Goal: Task Accomplishment & Management: Use online tool/utility

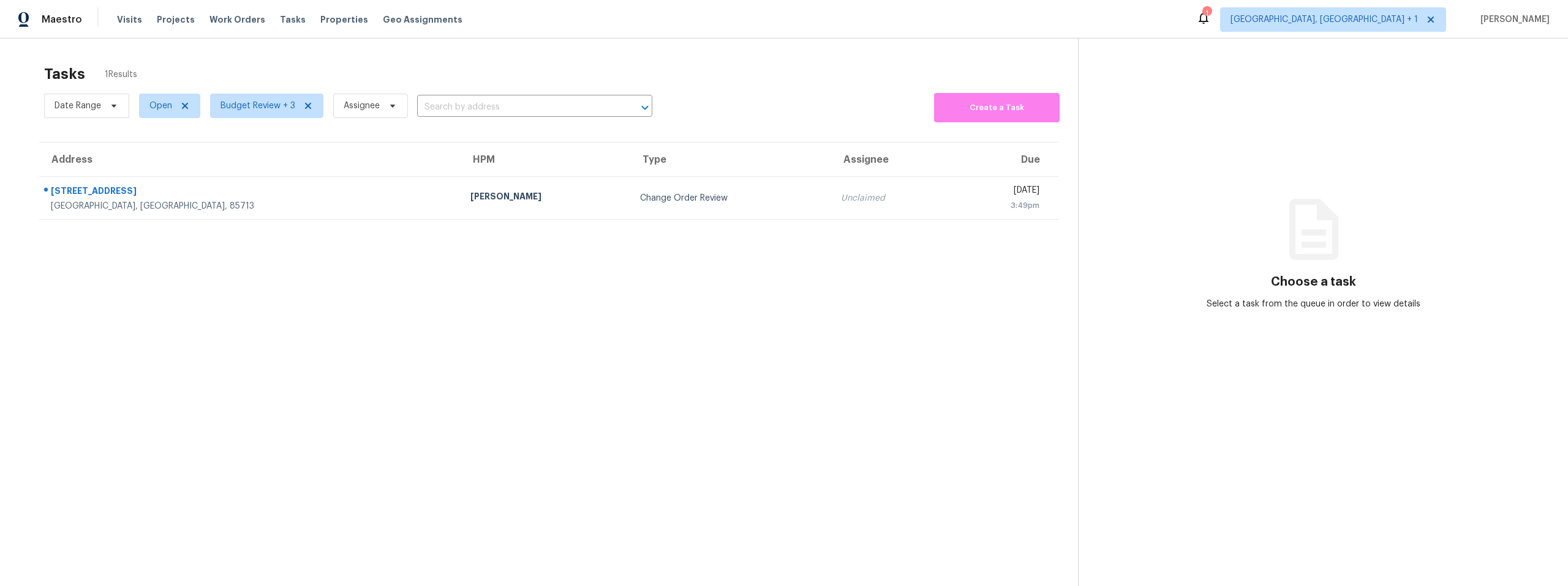
click at [240, 344] on section "Tasks 1 Results Date Range Open Budget Review + 3 Assignee ​ Create a Task Addr…" at bounding box center [549, 341] width 1058 height 566
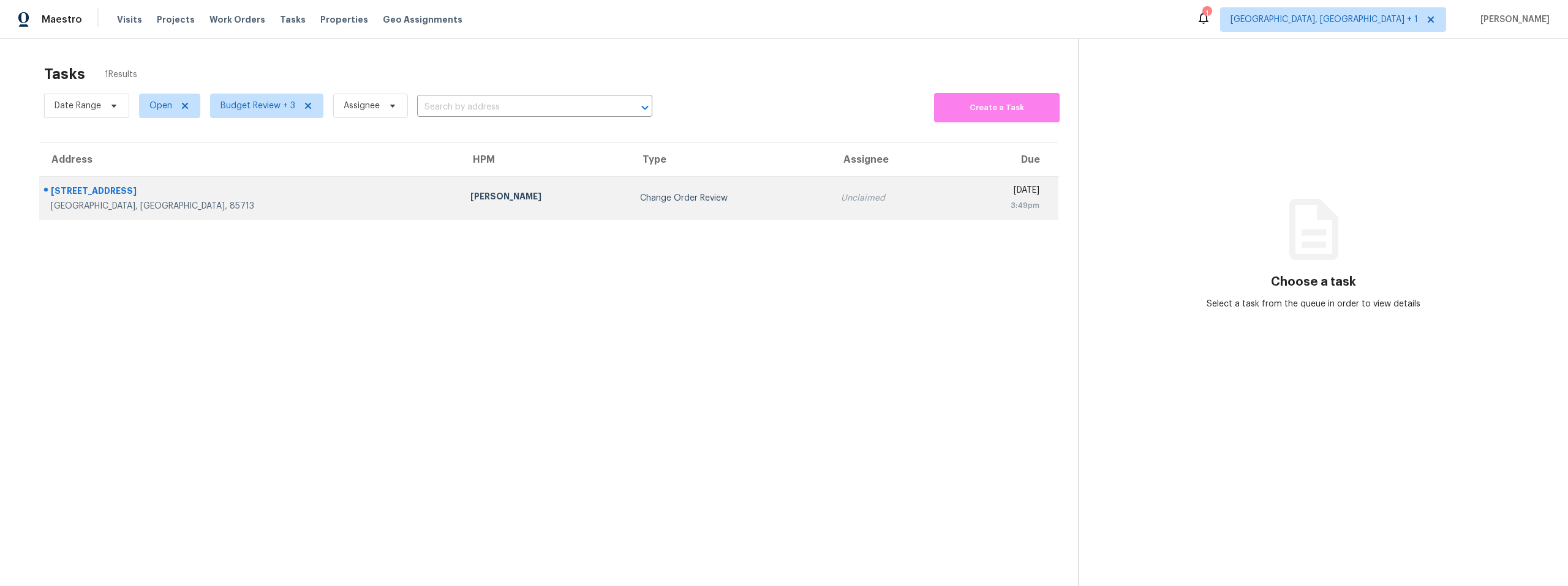
click at [199, 205] on div "[GEOGRAPHIC_DATA], [GEOGRAPHIC_DATA], 85713" at bounding box center [250, 206] width 400 height 12
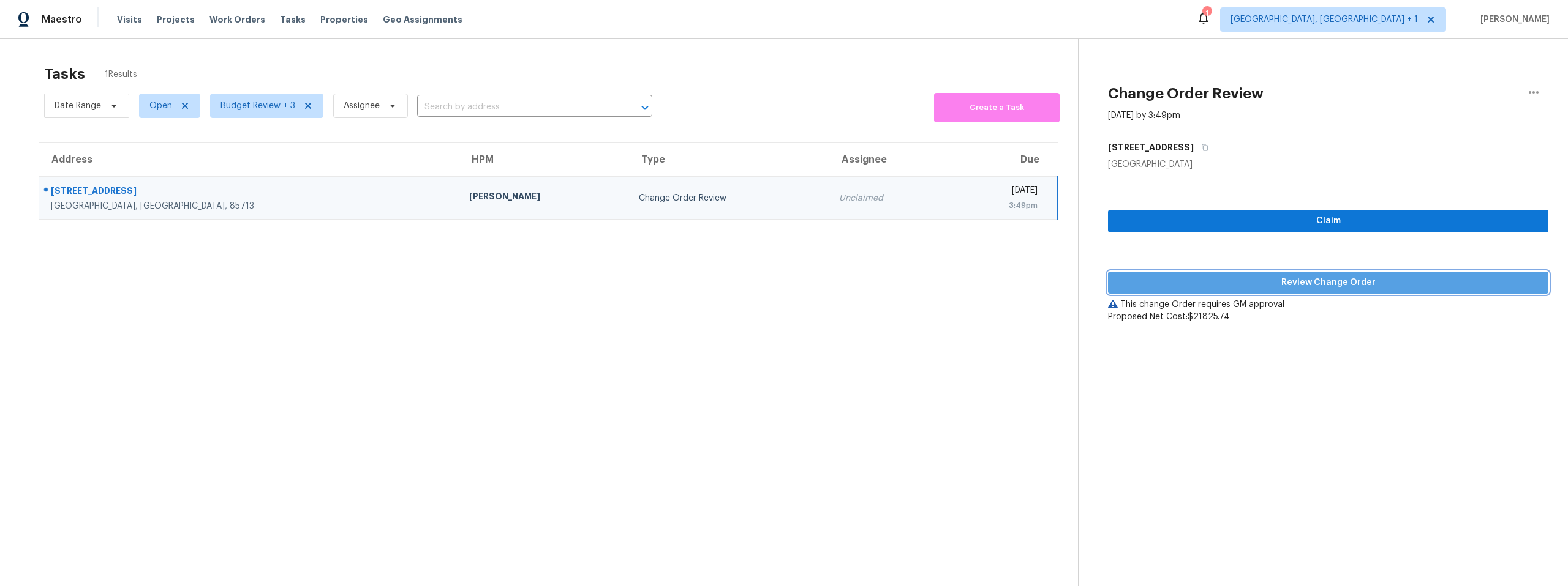
click at [1219, 280] on span "Review Change Order" at bounding box center [1328, 283] width 421 height 15
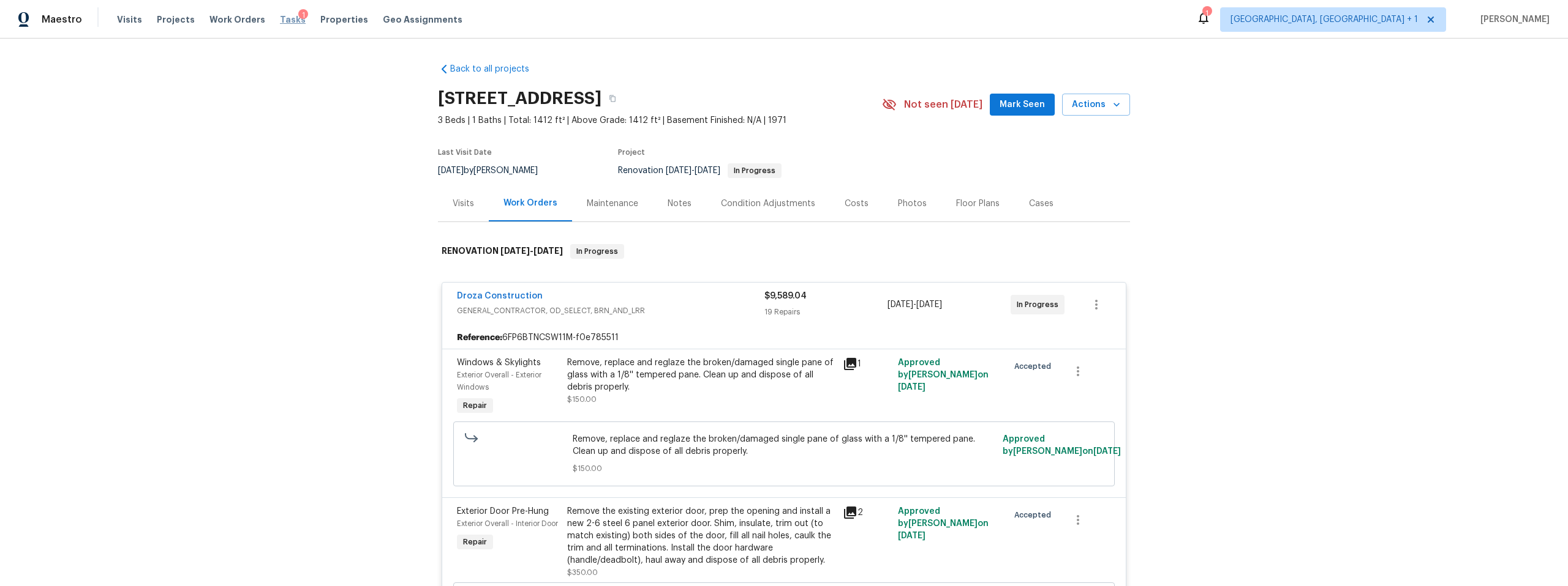
click at [280, 18] on span "Tasks" at bounding box center [292, 19] width 26 height 8
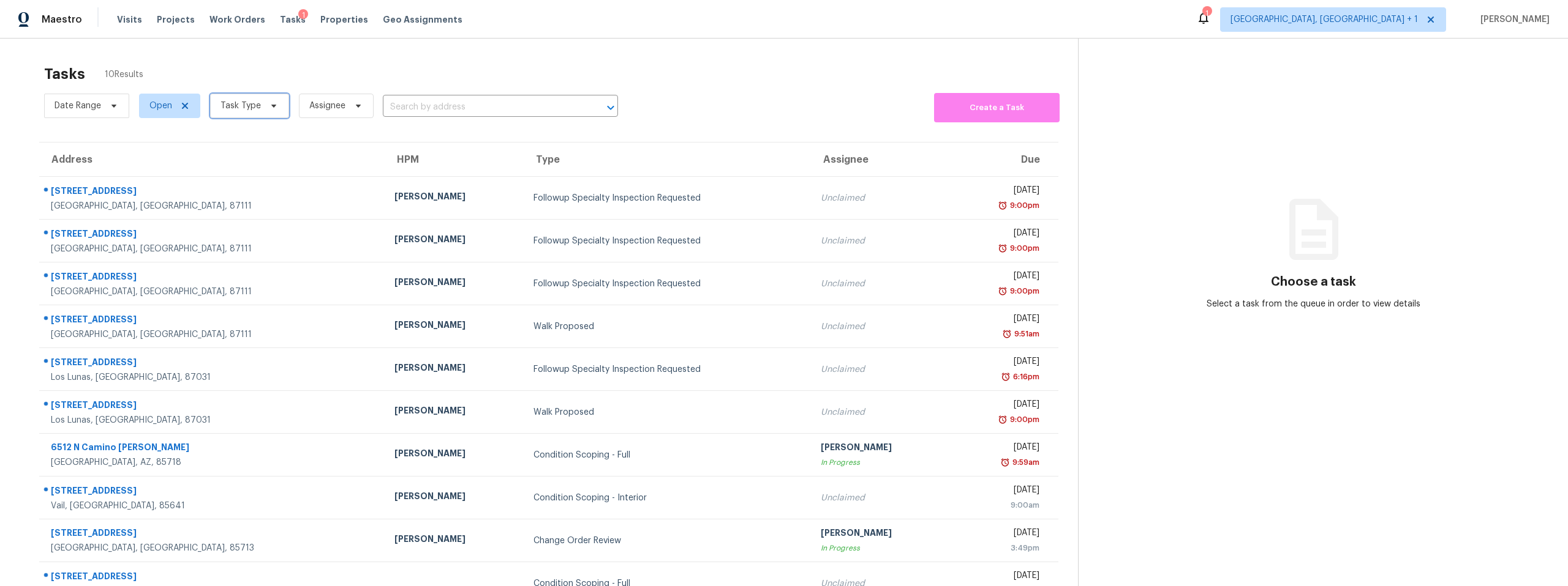
click at [240, 105] on span "Task Type" at bounding box center [240, 106] width 40 height 12
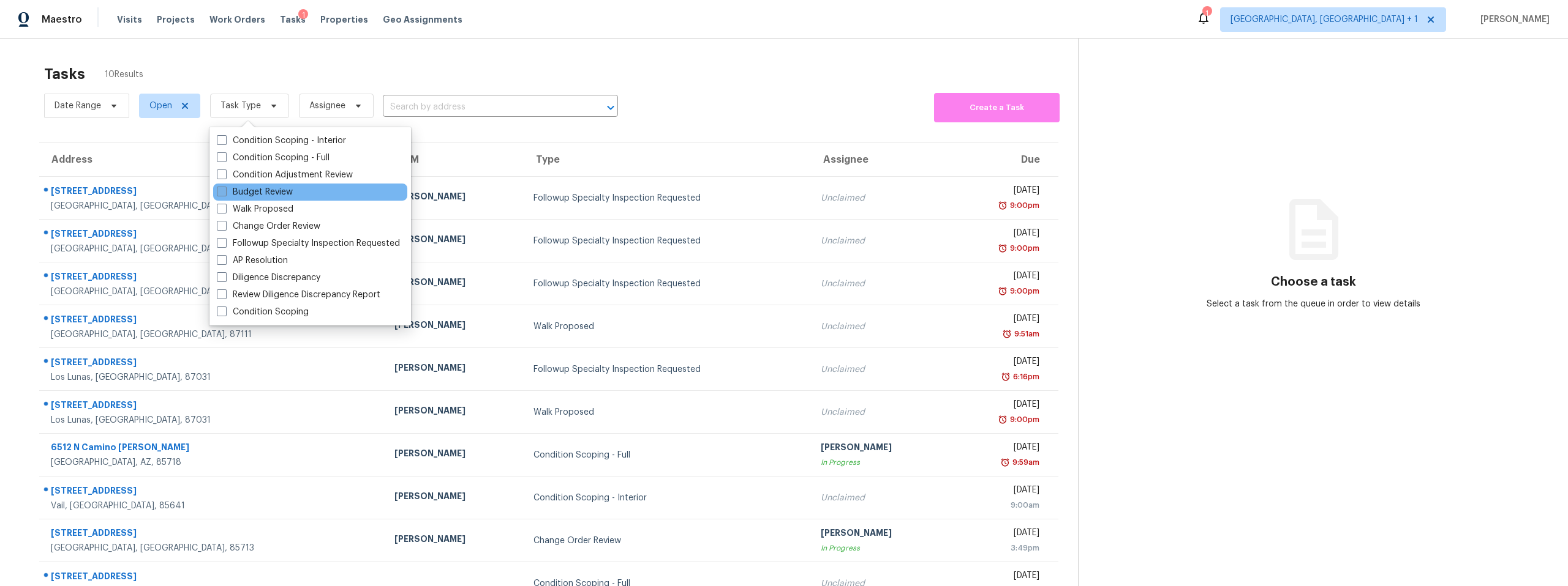
click at [222, 190] on span at bounding box center [221, 191] width 10 height 10
click at [222, 190] on input "Budget Review" at bounding box center [221, 190] width 8 height 8
checkbox input "true"
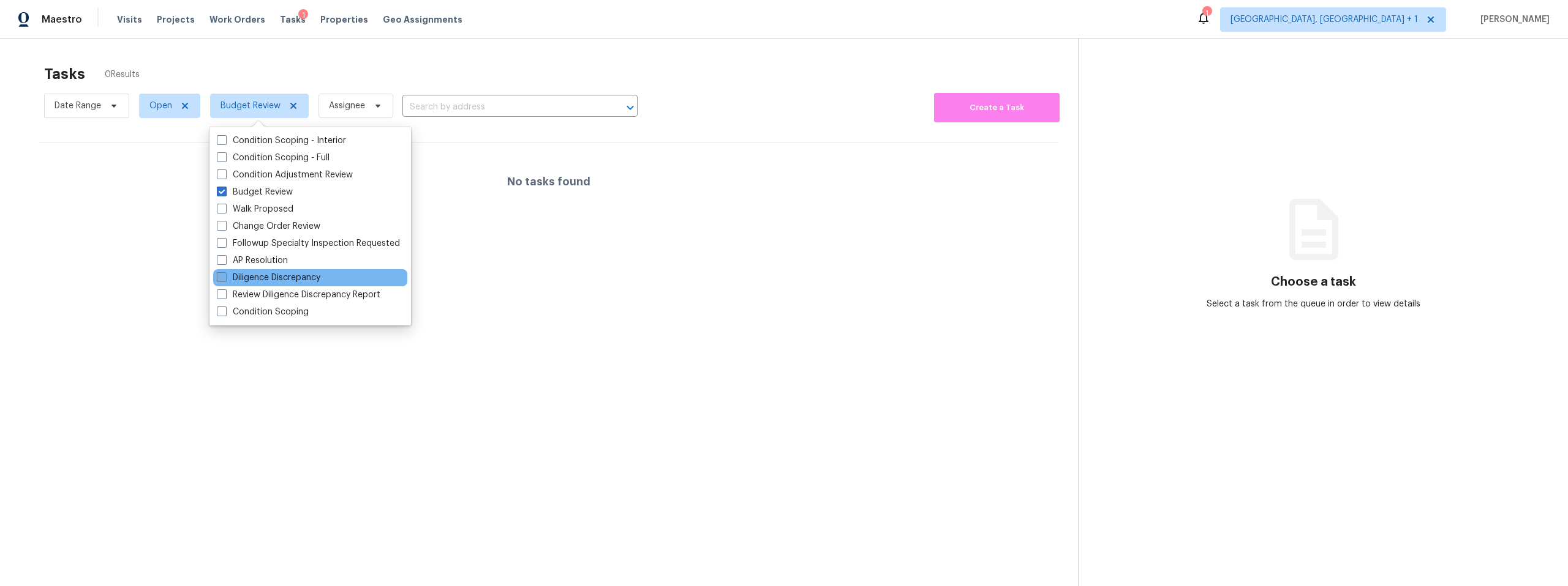
click at [221, 273] on span at bounding box center [221, 277] width 10 height 10
click at [221, 273] on input "Diligence Discrepancy" at bounding box center [221, 276] width 8 height 8
checkbox input "true"
click at [221, 295] on span at bounding box center [221, 294] width 10 height 10
click at [221, 295] on input "Review Diligence Discrepancy Report" at bounding box center [221, 293] width 8 height 8
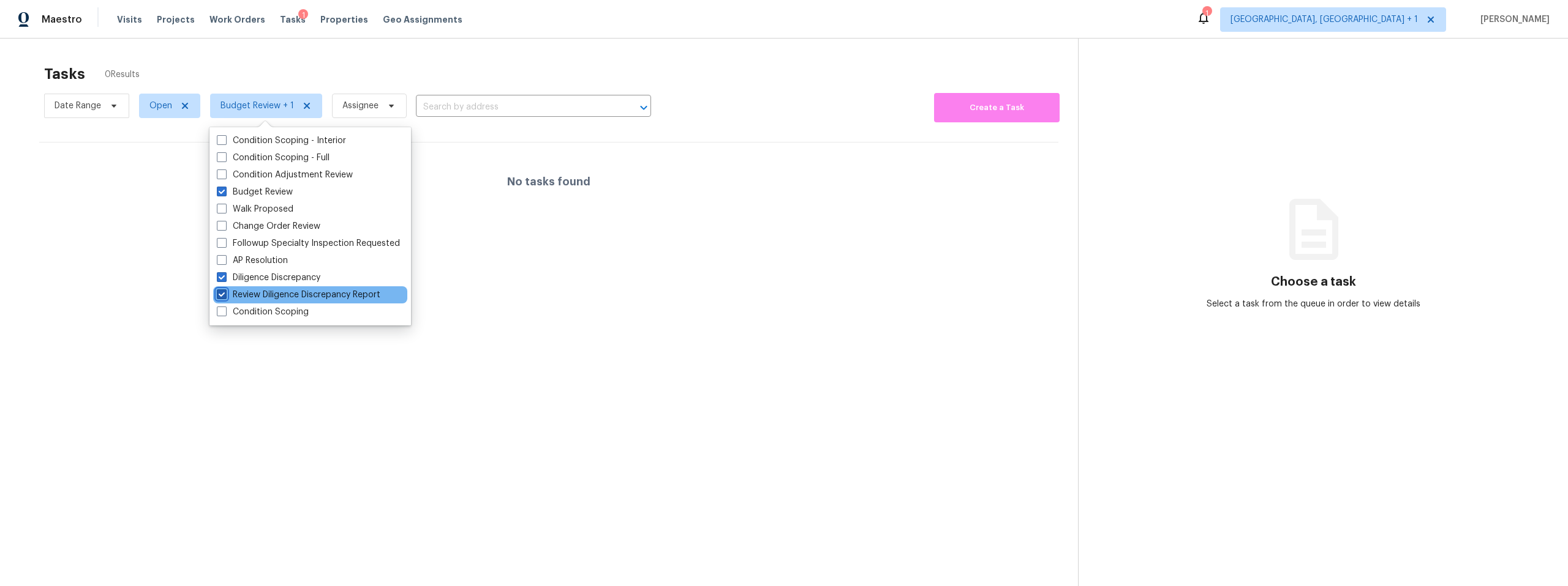
checkbox input "true"
click at [221, 223] on span at bounding box center [221, 226] width 10 height 10
click at [221, 223] on input "Change Order Review" at bounding box center [221, 224] width 8 height 8
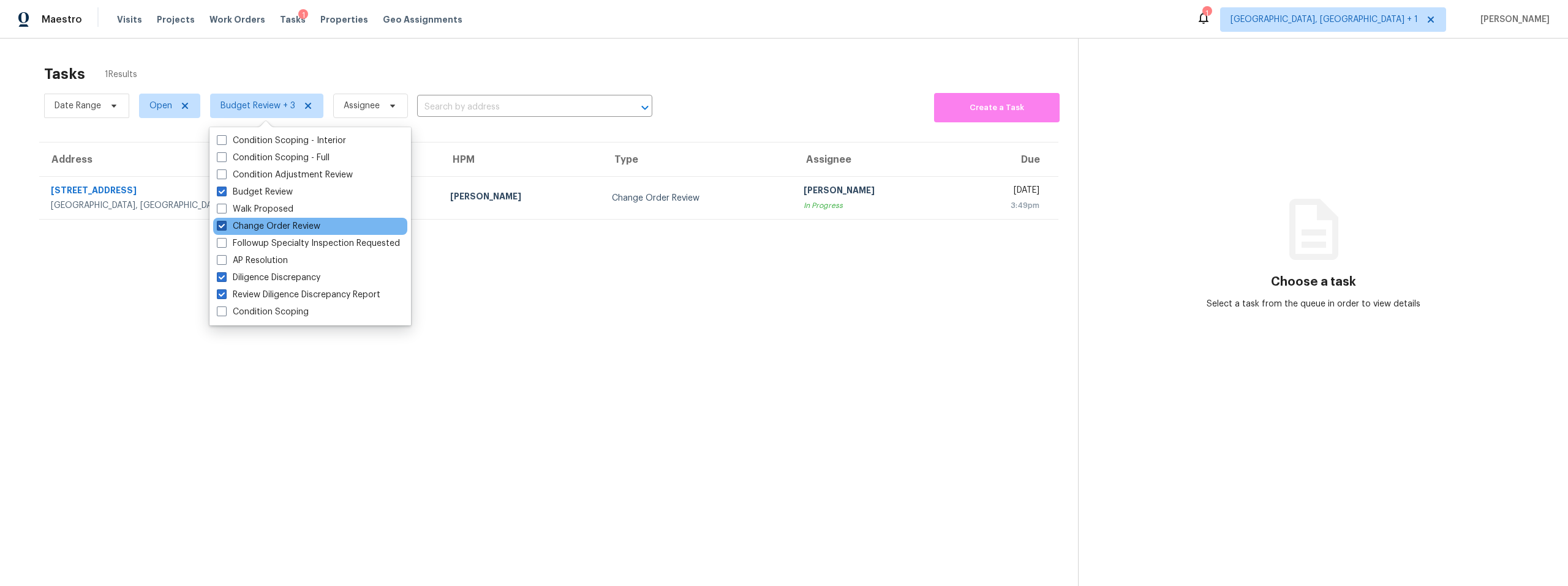
click at [221, 224] on span at bounding box center [221, 226] width 10 height 10
click at [221, 224] on input "Change Order Review" at bounding box center [221, 224] width 8 height 8
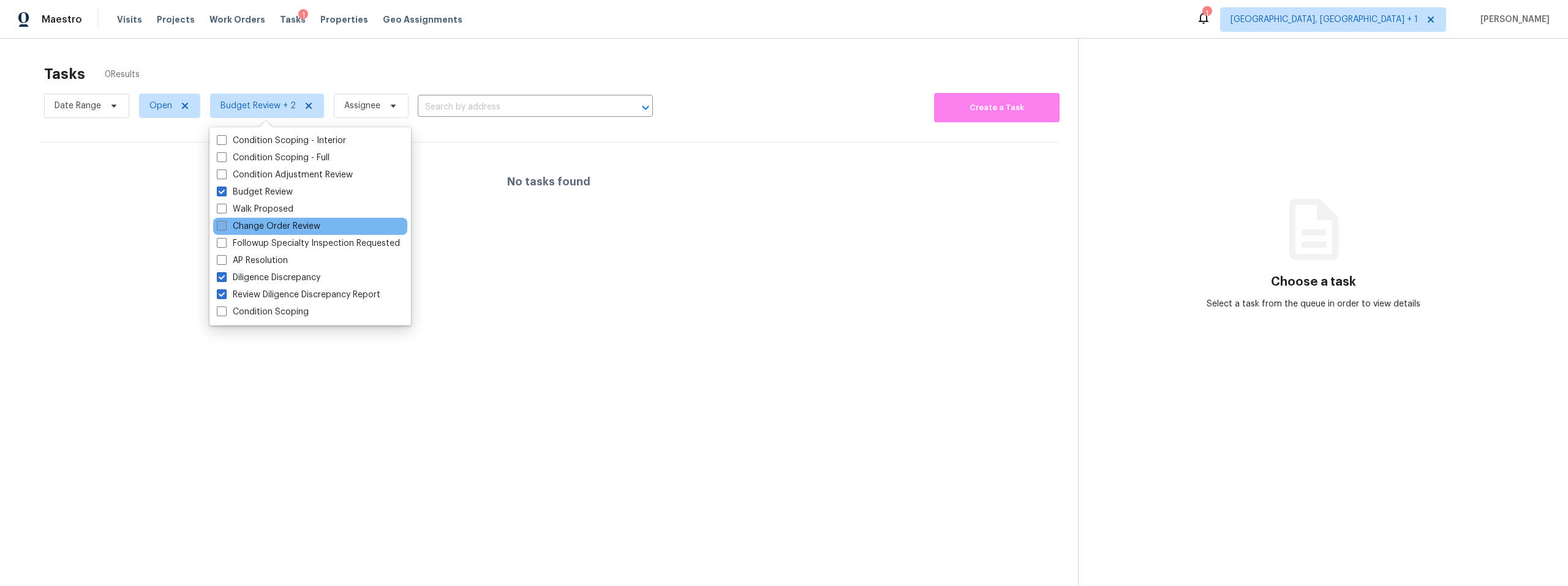
click at [221, 224] on span at bounding box center [221, 226] width 10 height 10
click at [221, 224] on input "Change Order Review" at bounding box center [221, 224] width 8 height 8
checkbox input "true"
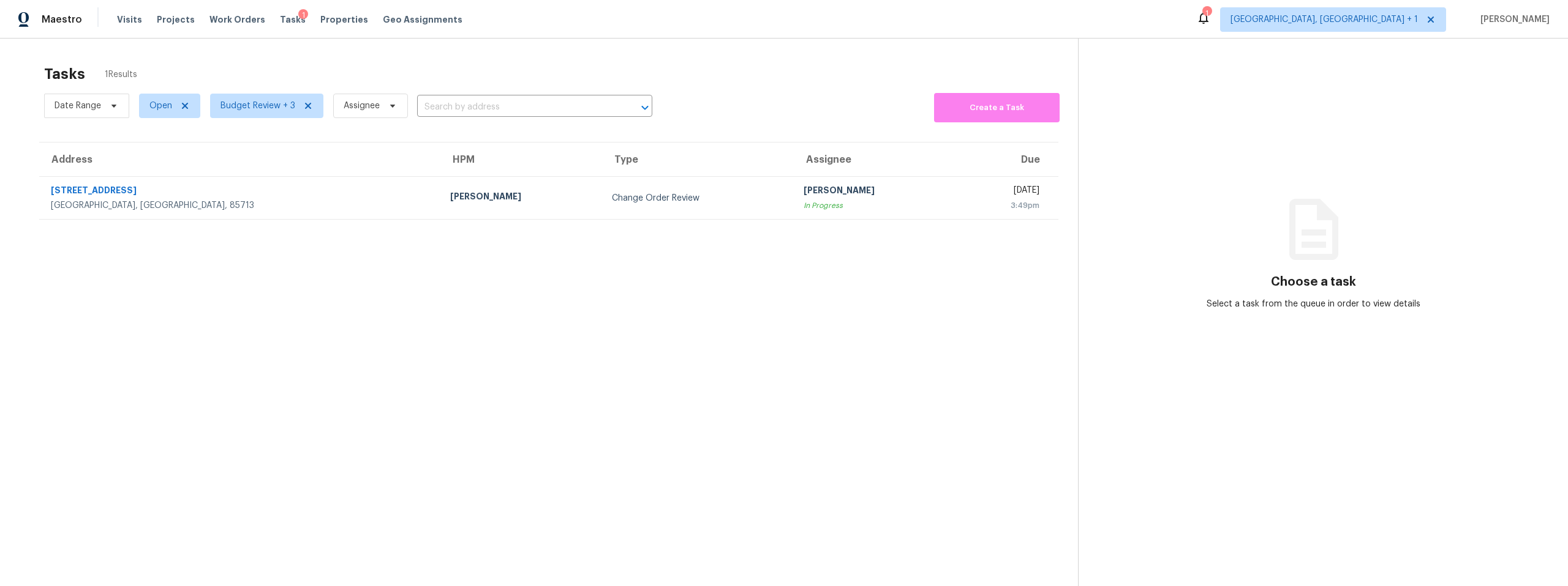
drag, startPoint x: 581, startPoint y: 294, endPoint x: 681, endPoint y: 282, distance: 100.7
click at [582, 295] on section "Tasks 1 Results Date Range Open Budget Review + 3 Assignee ​ Create a Task Addr…" at bounding box center [549, 341] width 1058 height 566
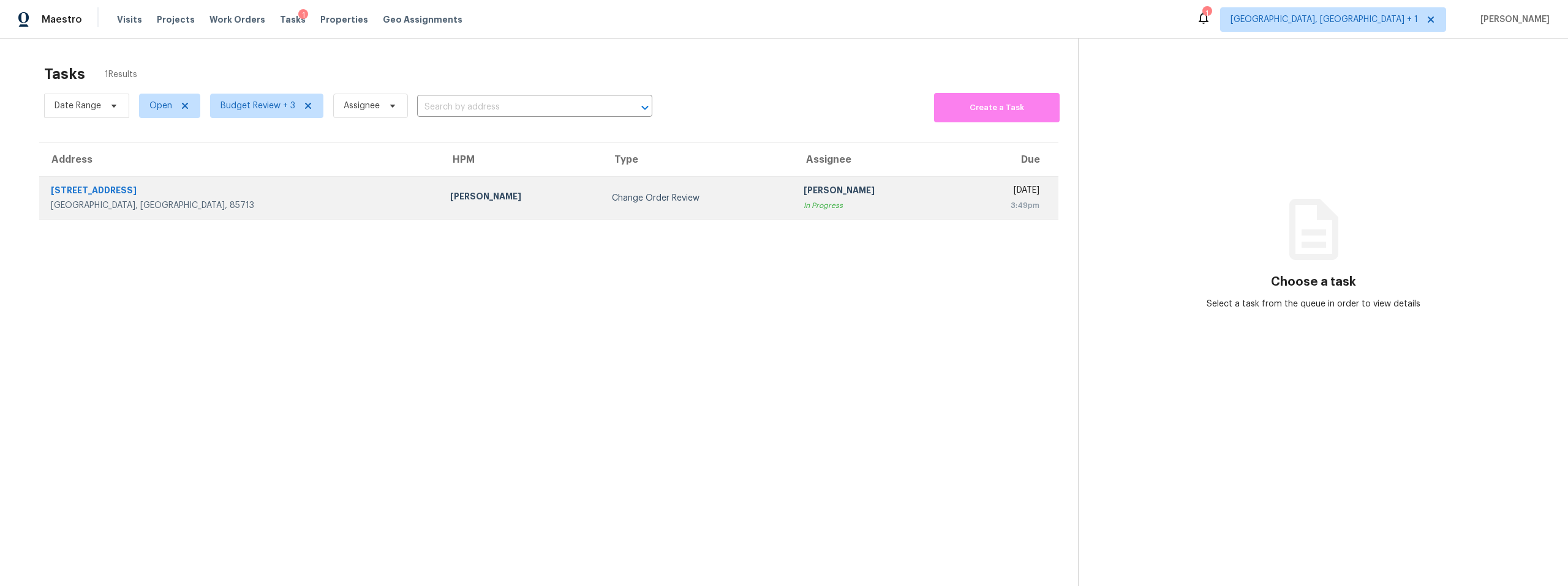
click at [450, 193] on div "[PERSON_NAME]" at bounding box center [521, 198] width 142 height 15
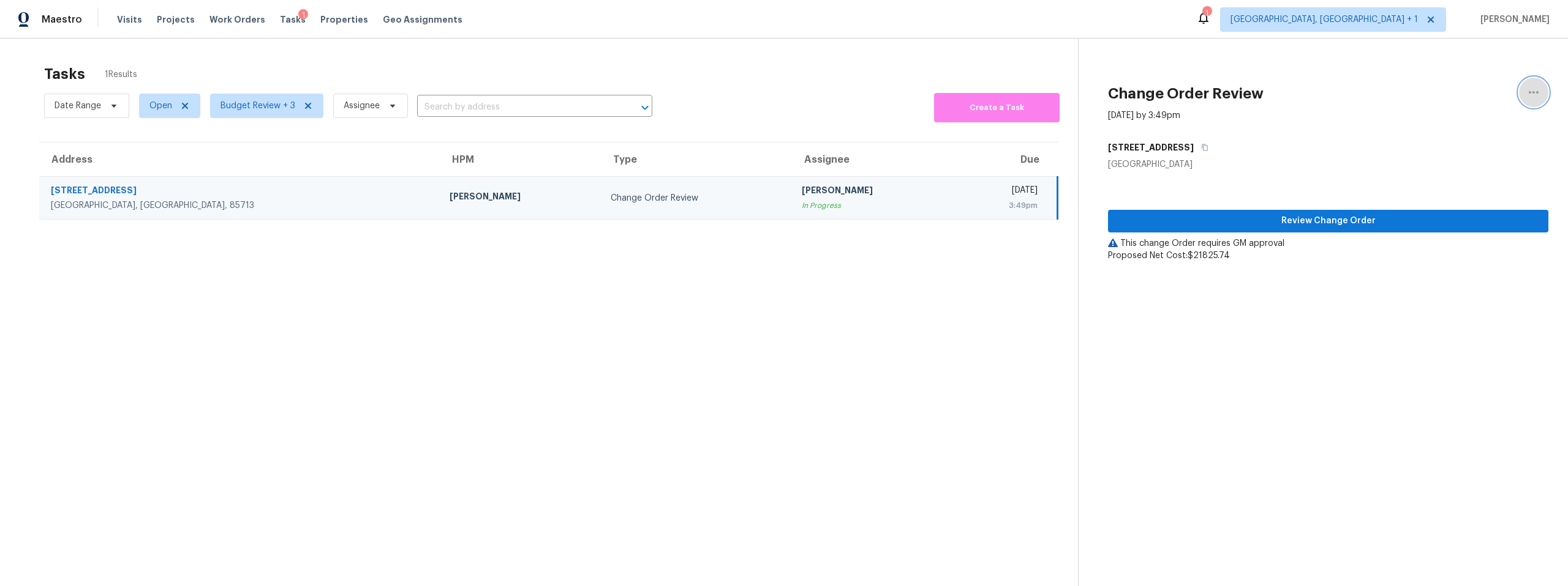
click at [1529, 92] on icon "button" at bounding box center [1533, 92] width 10 height 2
click at [1465, 94] on div "Unclaim this task" at bounding box center [1455, 95] width 95 height 12
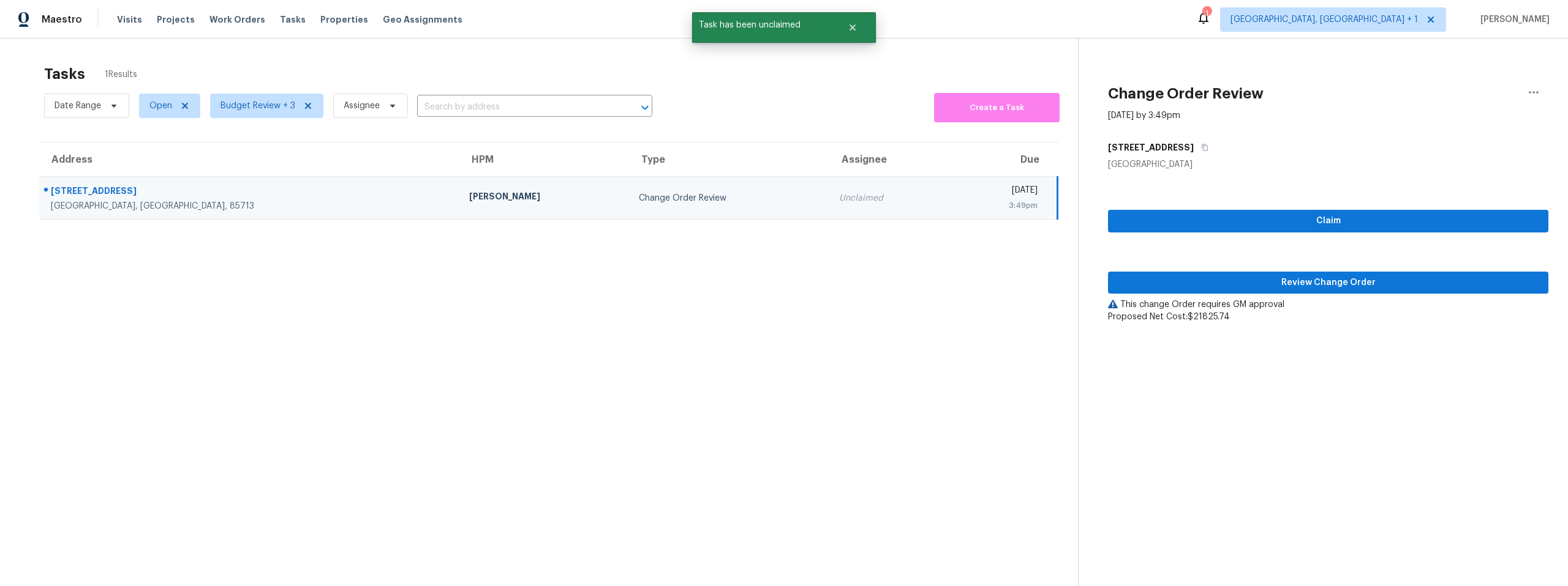
click at [354, 321] on section "Tasks 1 Results Date Range Open Budget Review + 3 Assignee ​ Create a Task Addr…" at bounding box center [549, 341] width 1058 height 566
click at [249, 103] on span "Budget Review + 3" at bounding box center [258, 106] width 75 height 12
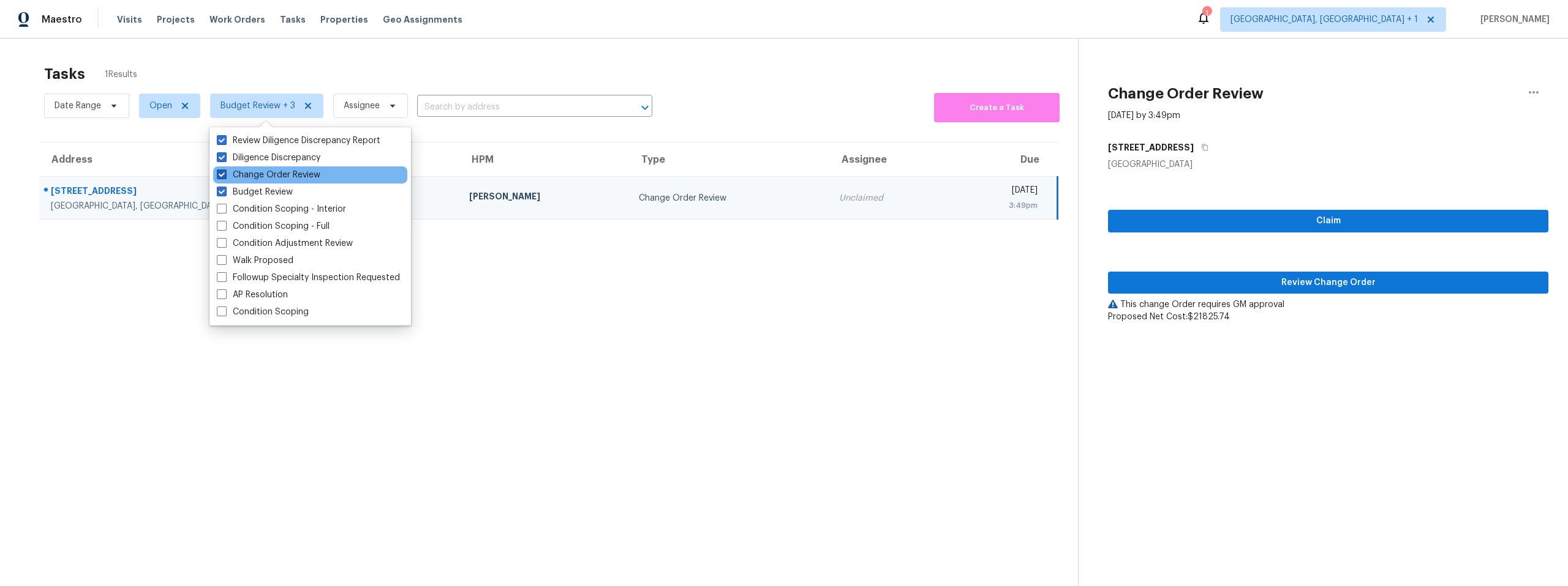
click at [220, 171] on span at bounding box center [221, 174] width 10 height 10
click at [220, 171] on input "Change Order Review" at bounding box center [221, 173] width 8 height 8
checkbox input "false"
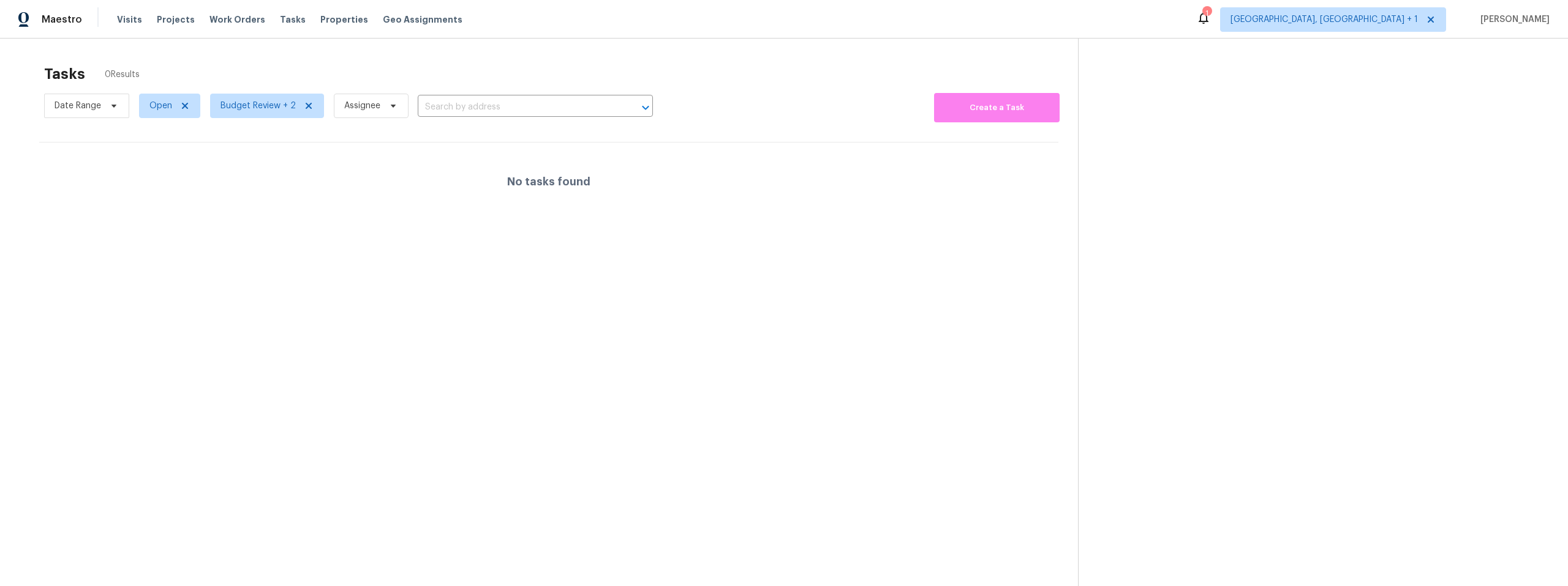
click at [186, 319] on section "Tasks 0 Results Date Range Open Budget Review + 2 Assignee ​ Create a Task No t…" at bounding box center [549, 341] width 1058 height 566
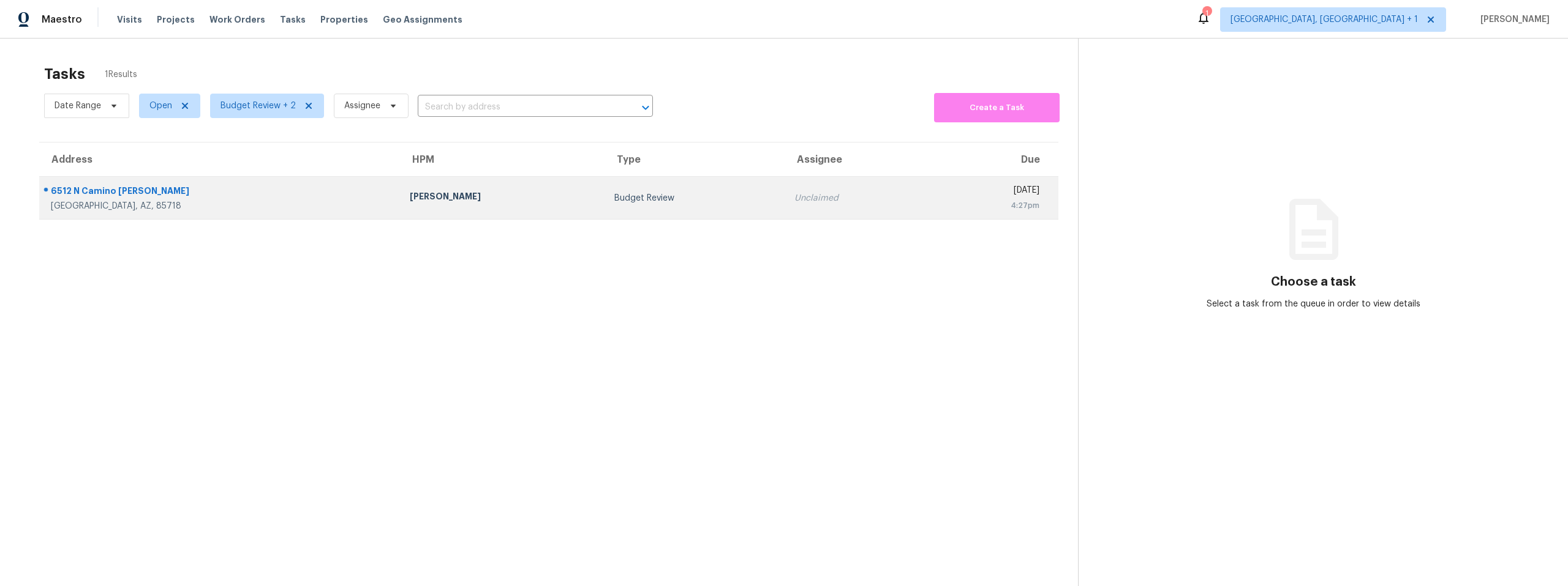
click at [173, 193] on div "6512 N Camino Katrina" at bounding box center [220, 193] width 339 height 15
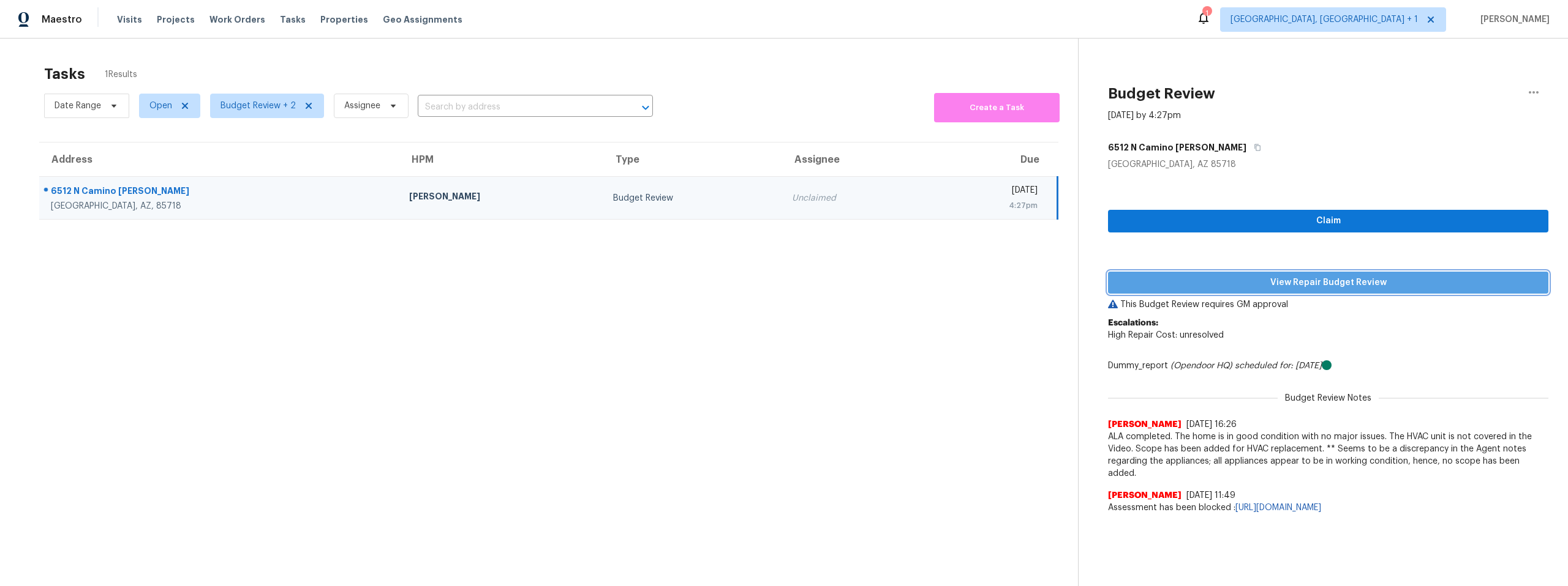
click at [1192, 282] on span "View Repair Budget Review" at bounding box center [1328, 283] width 421 height 15
